Goal: Task Accomplishment & Management: Manage account settings

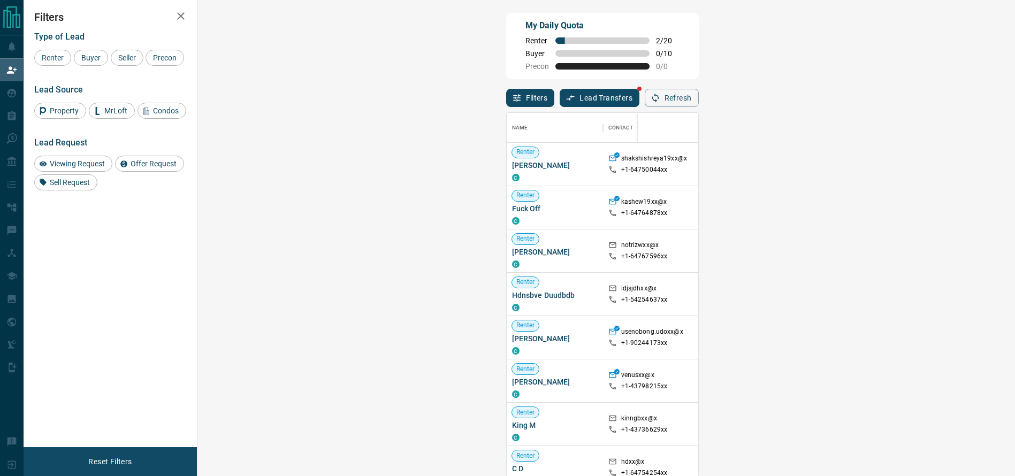
scroll to position [352, 782]
click at [699, 107] on button "Refresh" at bounding box center [672, 98] width 54 height 18
click at [908, 345] on div "Viewing Request ( 1 )" at bounding box center [945, 338] width 74 height 14
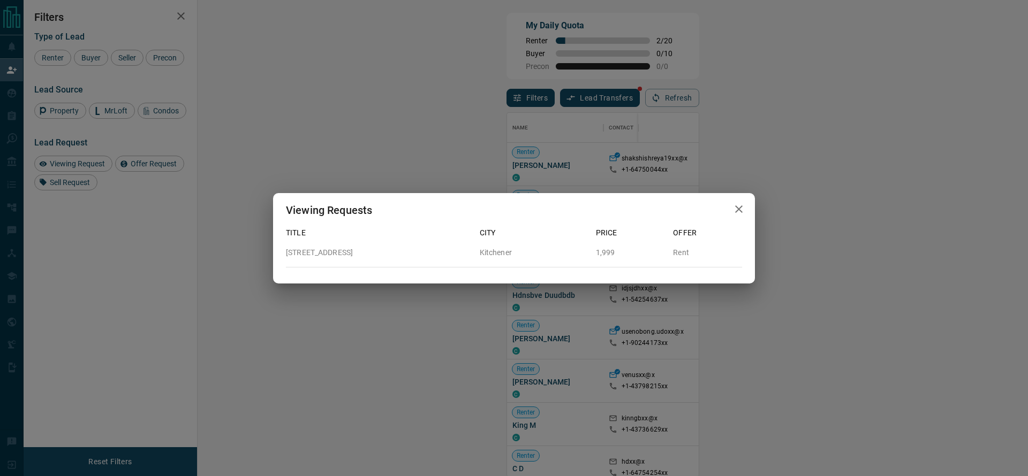
click at [802, 233] on div "Viewing Requests Title City Price Offer [STREET_ADDRESS] 1,999 Rent" at bounding box center [514, 238] width 1028 height 476
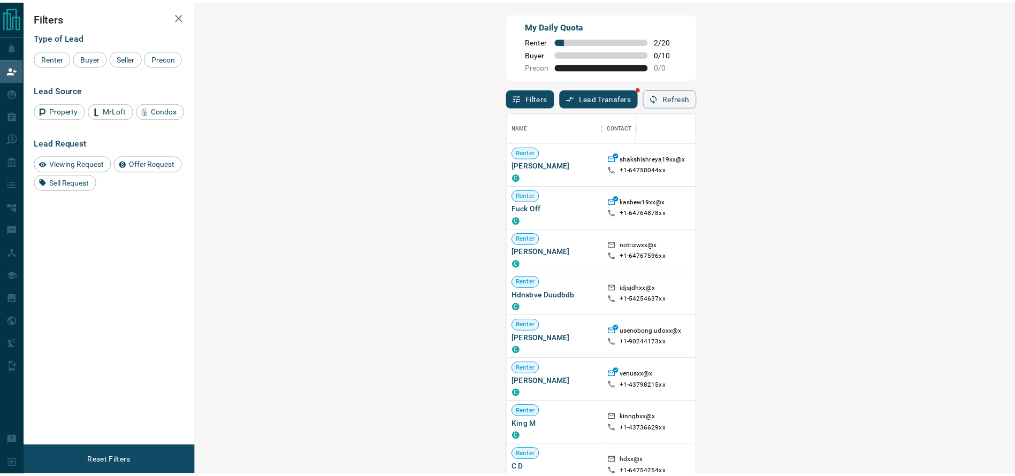
scroll to position [13, 13]
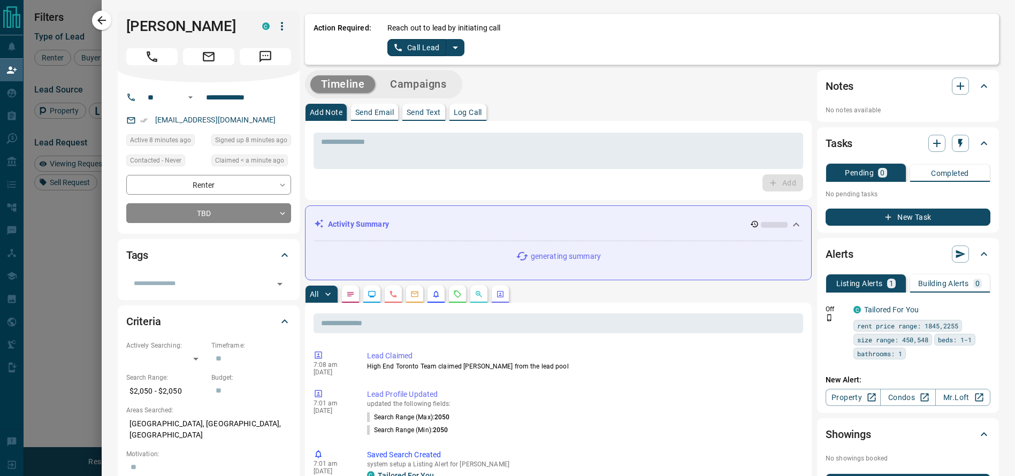
click at [451, 56] on div "Call Lead" at bounding box center [426, 47] width 78 height 17
click at [451, 50] on button "split button" at bounding box center [455, 47] width 18 height 17
drag, startPoint x: 426, startPoint y: 75, endPoint x: 424, endPoint y: 81, distance: 5.8
click at [424, 81] on ul "Call Lead Log Manual Call" at bounding box center [425, 76] width 65 height 41
click at [424, 81] on li "Log Manual Call" at bounding box center [425, 85] width 65 height 16
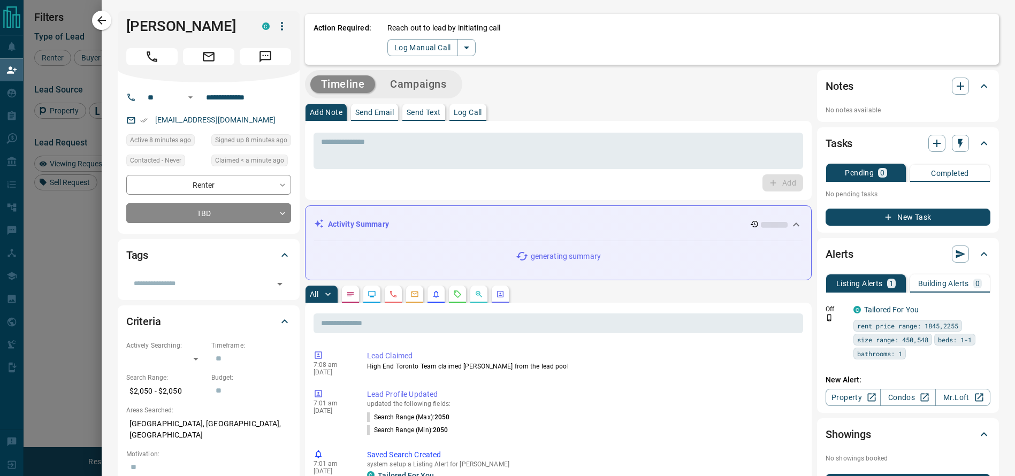
click at [387, 32] on p "Reach out to lead by initiating call" at bounding box center [443, 27] width 113 height 11
click at [379, 57] on div "Action Required: Reach out to lead by initiating call Log Manual Call" at bounding box center [652, 39] width 694 height 51
click at [387, 50] on button "Log Manual Call" at bounding box center [422, 47] width 71 height 17
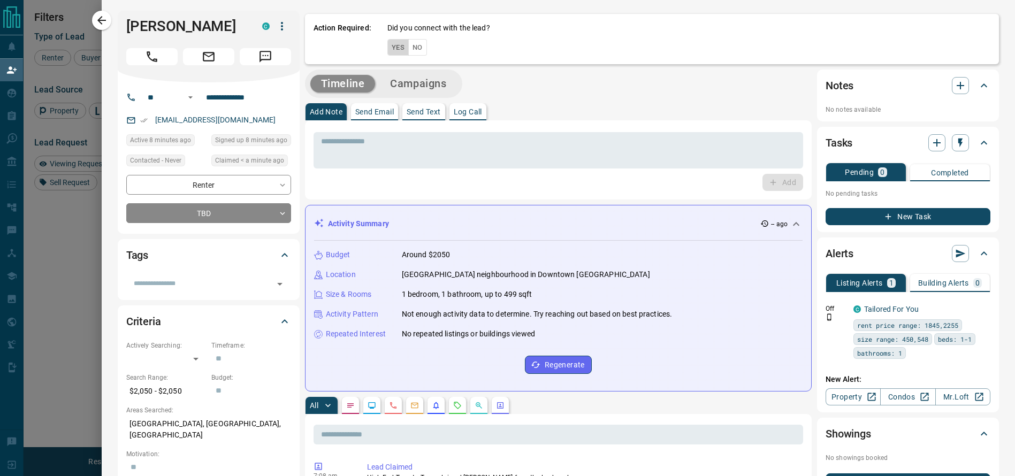
click at [387, 50] on button "Yes" at bounding box center [397, 47] width 21 height 17
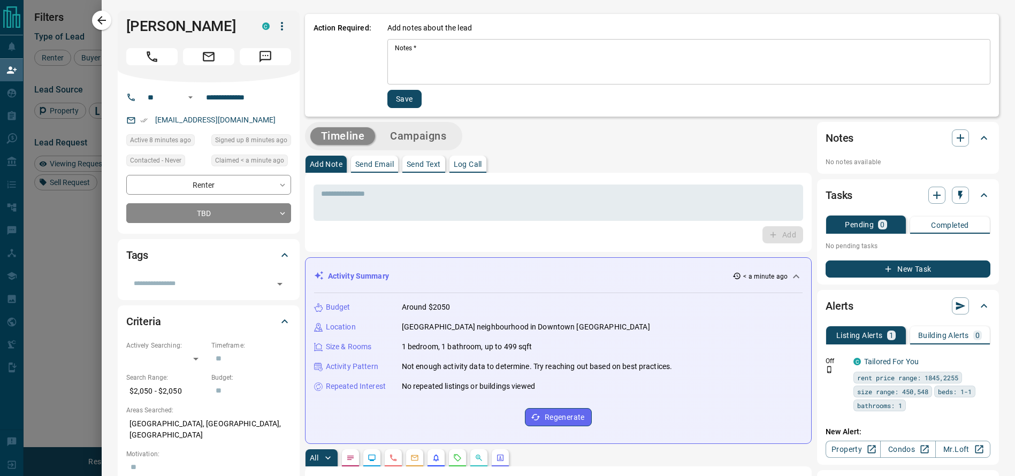
click at [387, 58] on div "* Notes   *" at bounding box center [688, 61] width 603 height 45
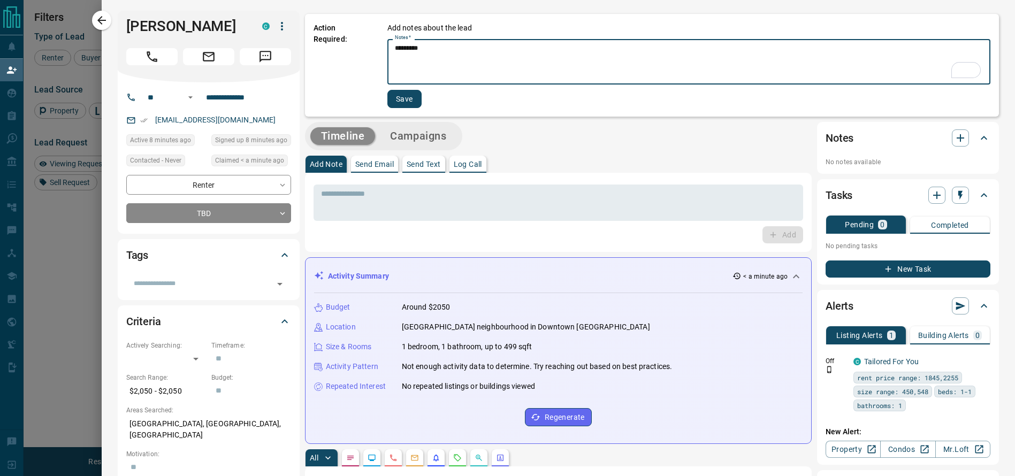
type textarea "*********"
click at [387, 90] on button "Save" at bounding box center [404, 99] width 34 height 18
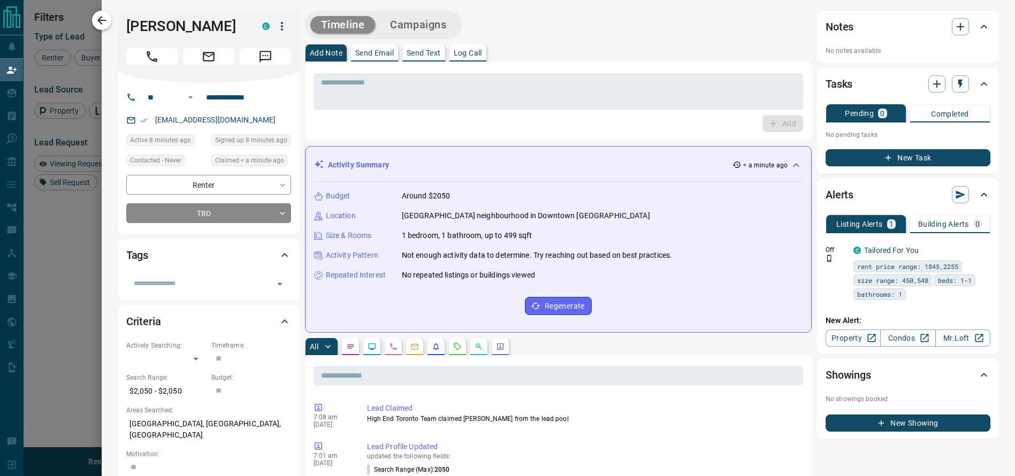
click at [110, 16] on button "button" at bounding box center [101, 20] width 19 height 19
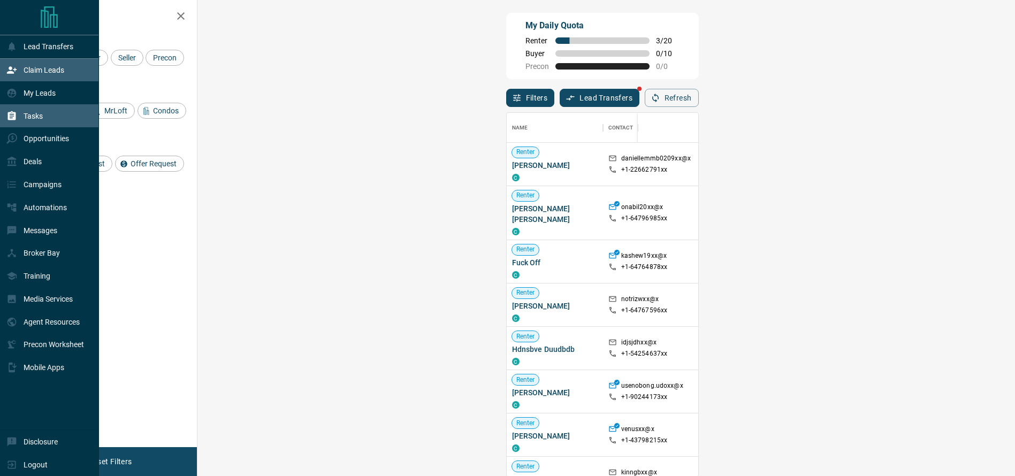
scroll to position [352, 782]
